Goal: Task Accomplishment & Management: Manage account settings

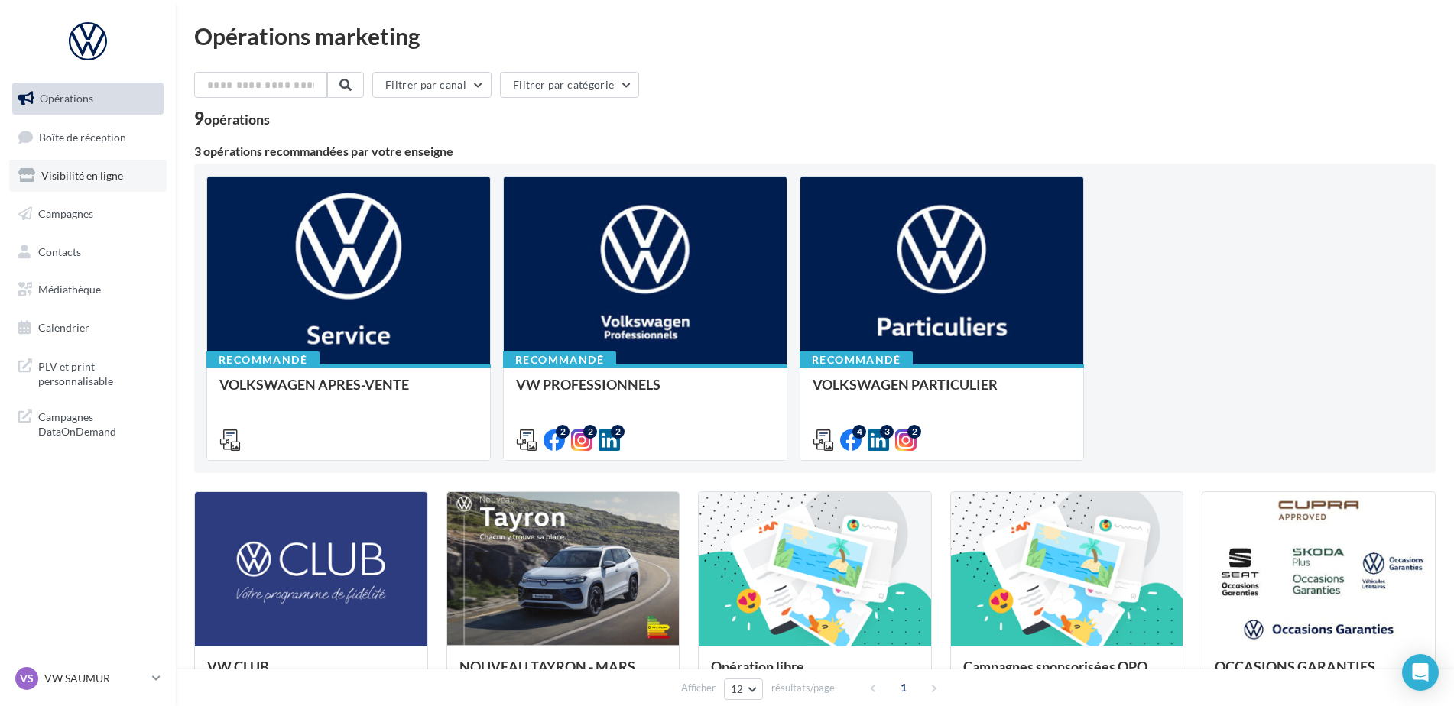
click at [109, 190] on link "Visibilité en ligne" at bounding box center [87, 176] width 157 height 32
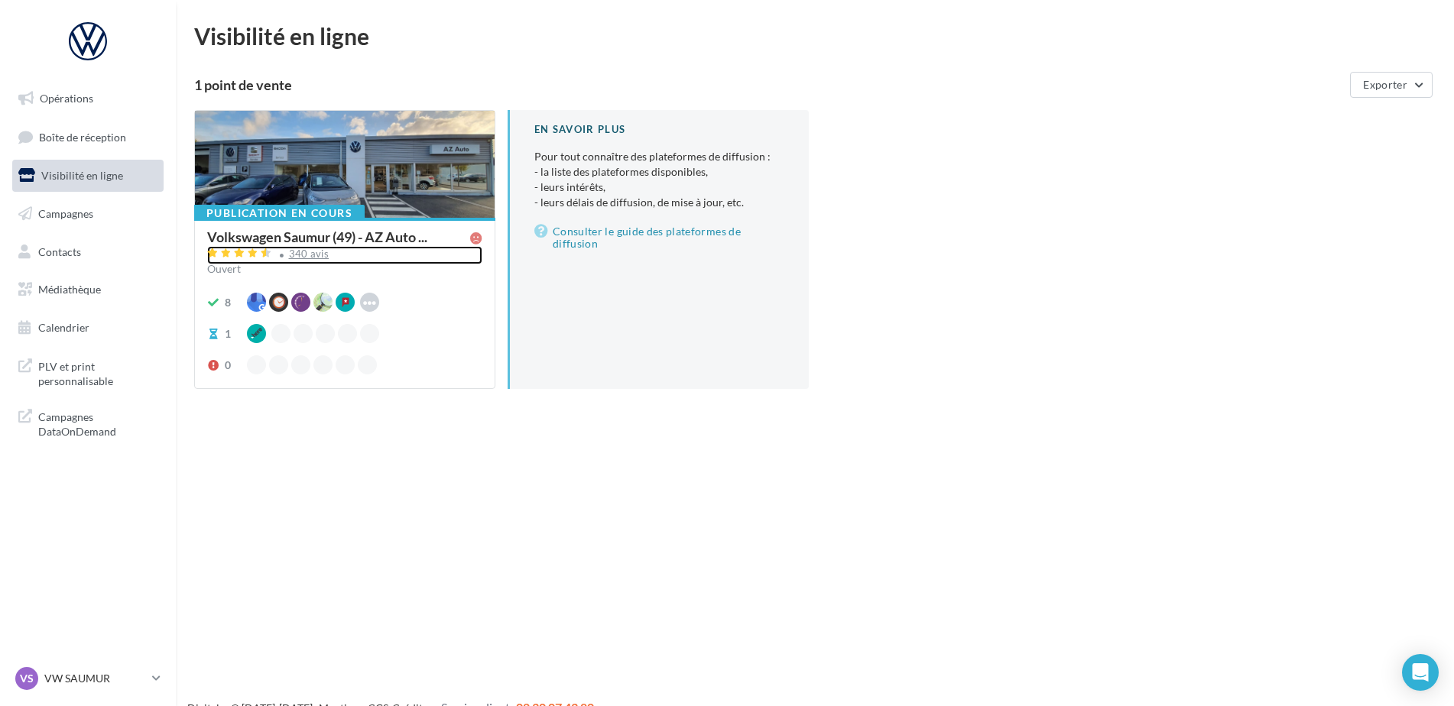
click at [307, 261] on div "340 avis" at bounding box center [344, 255] width 275 height 18
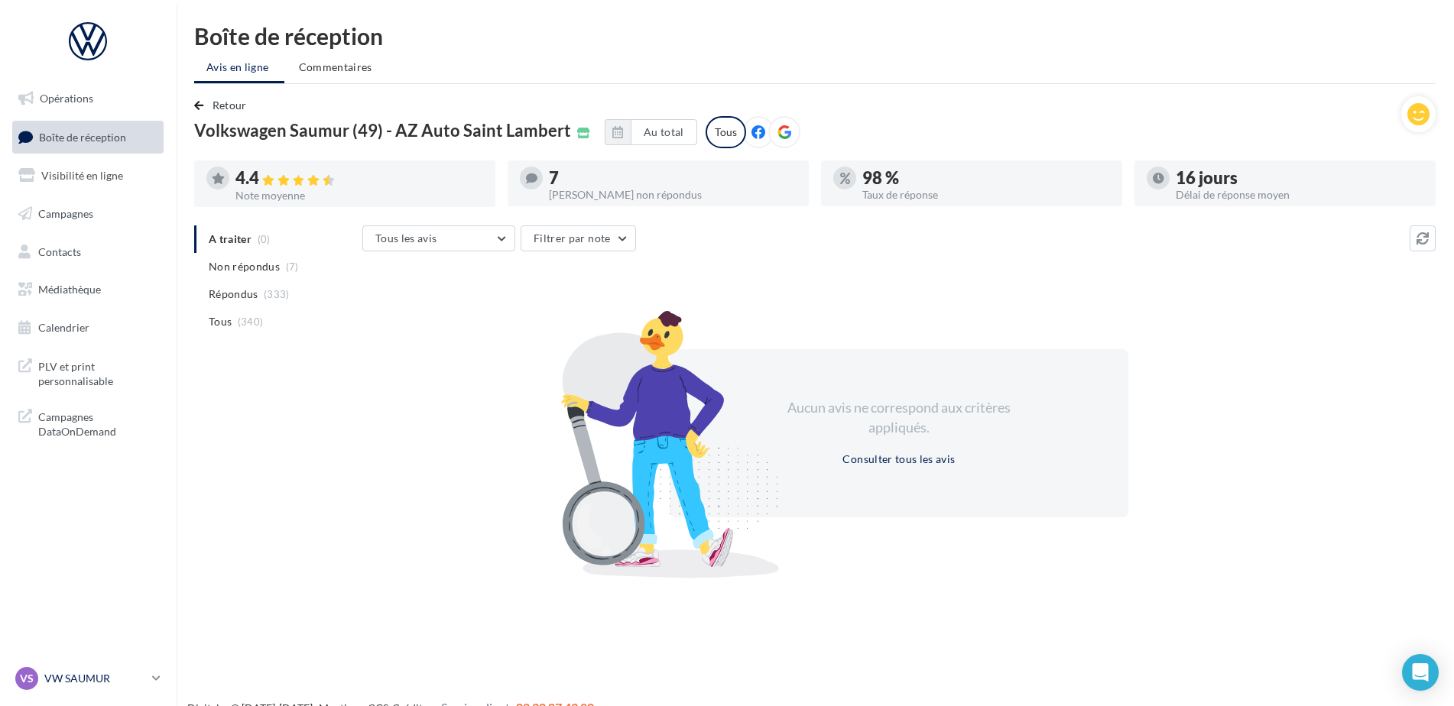
click at [81, 670] on div "VS VW SAUMUR vw-sau-tar" at bounding box center [80, 678] width 131 height 23
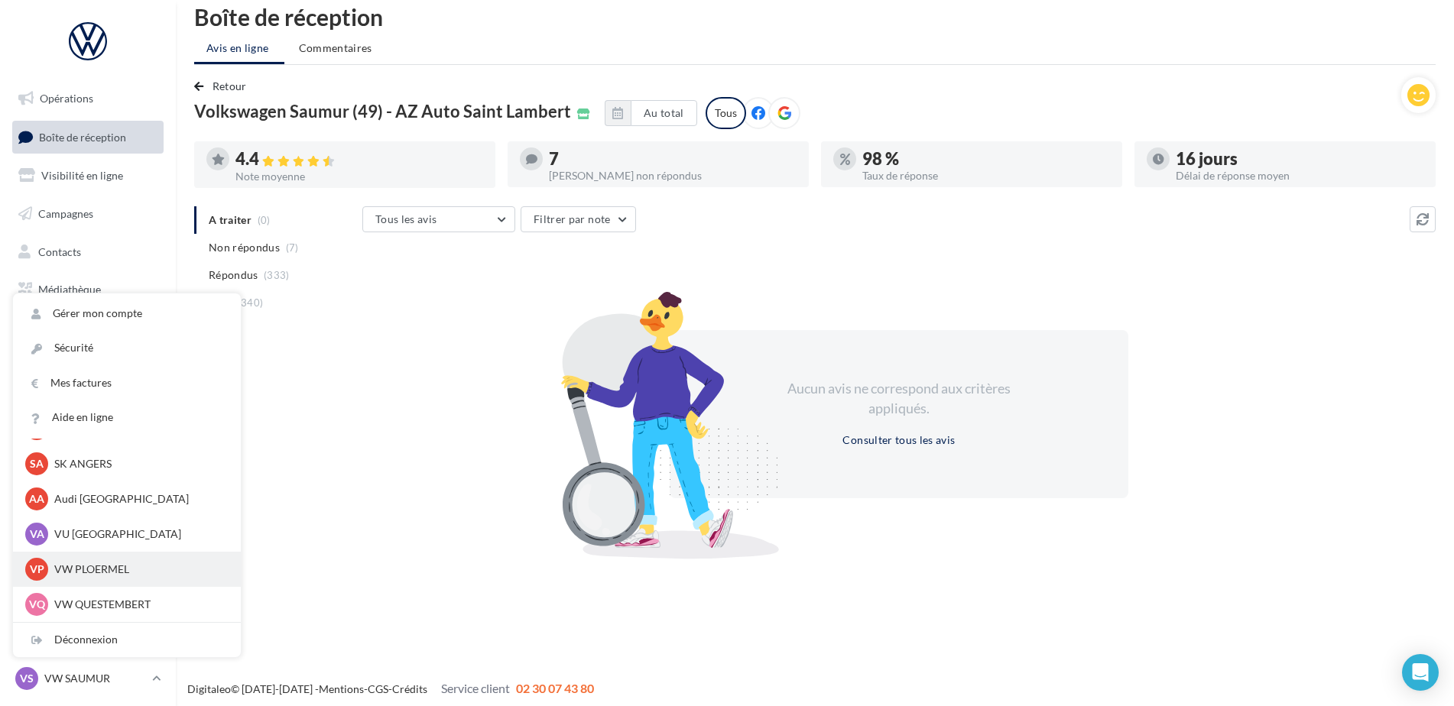
scroll to position [24, 0]
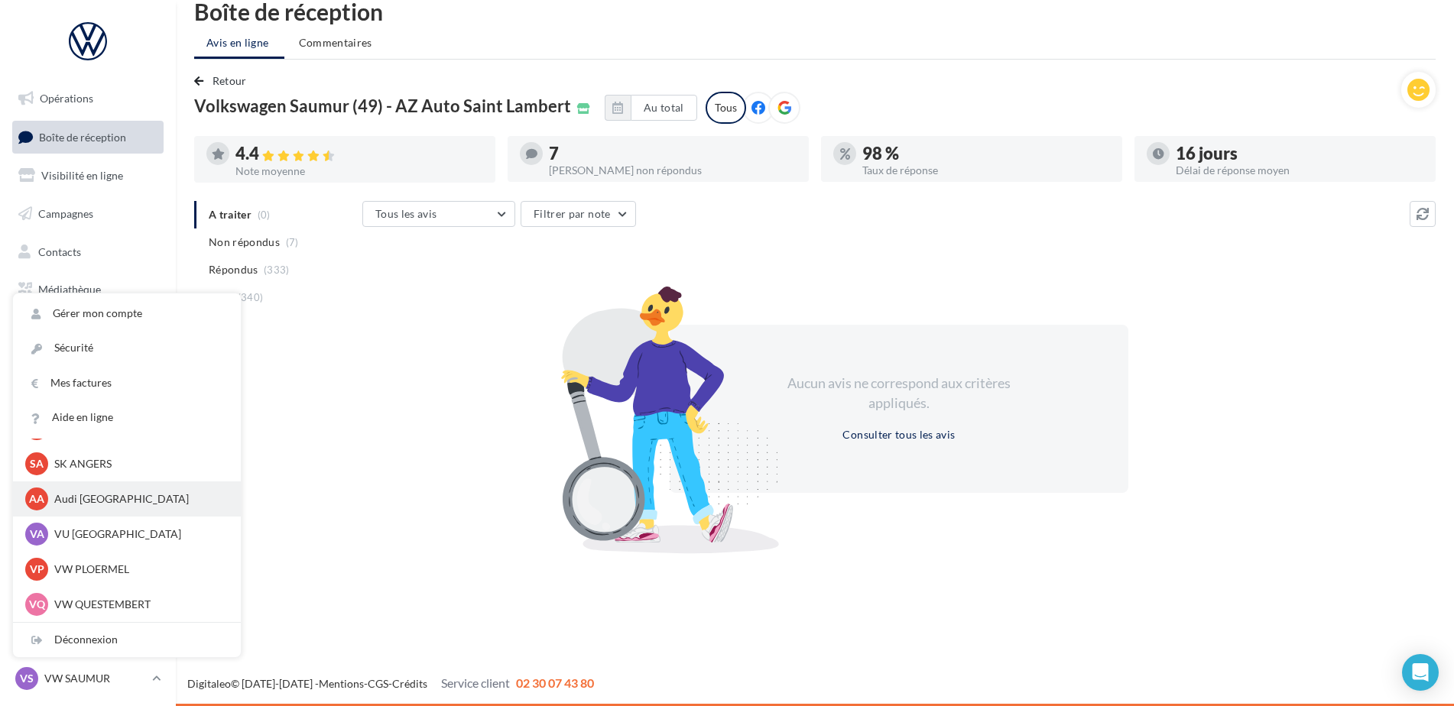
click at [149, 496] on p "Audi ANGERS" at bounding box center [138, 498] width 168 height 15
